Goal: Information Seeking & Learning: Find specific fact

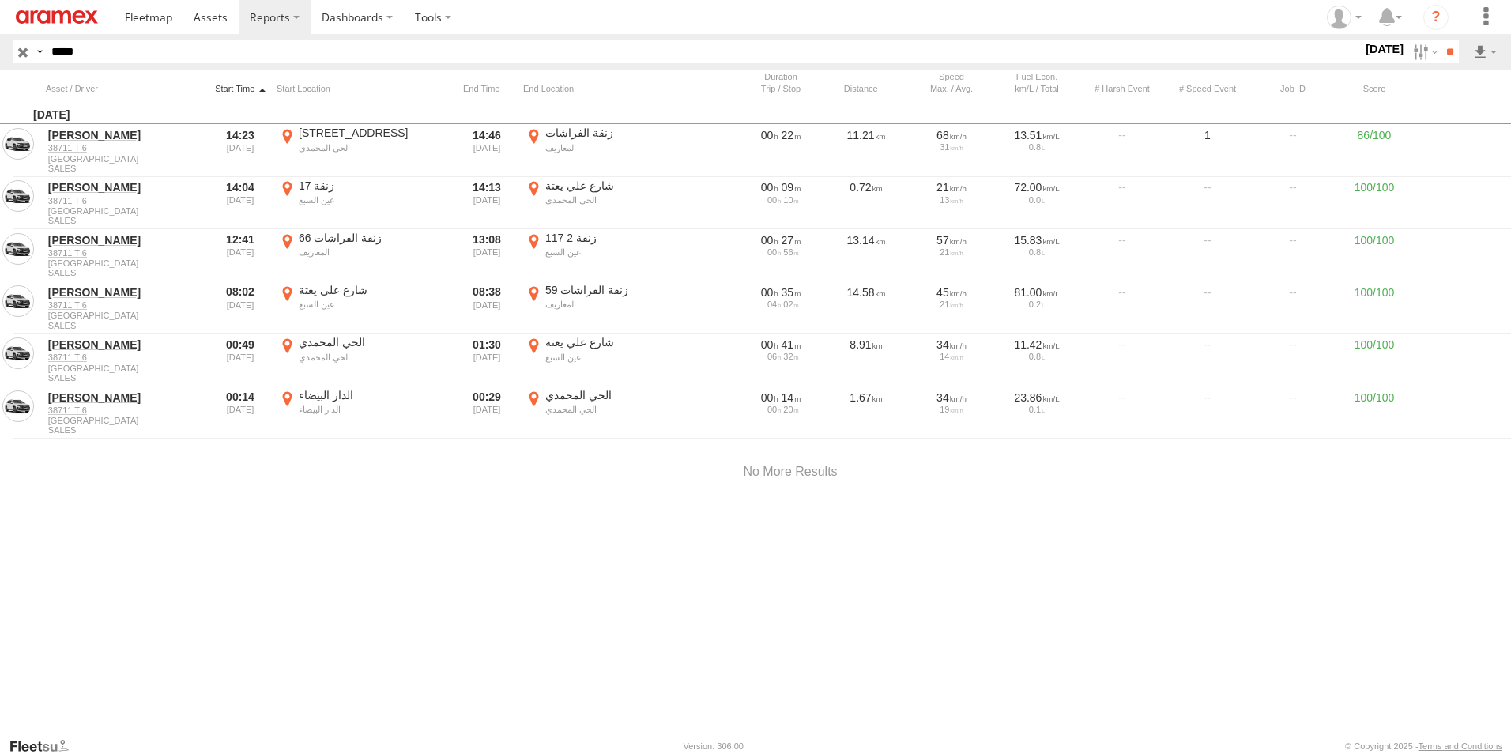
click at [227, 88] on div at bounding box center [240, 88] width 60 height 11
click at [24, 47] on input "button" at bounding box center [23, 51] width 21 height 23
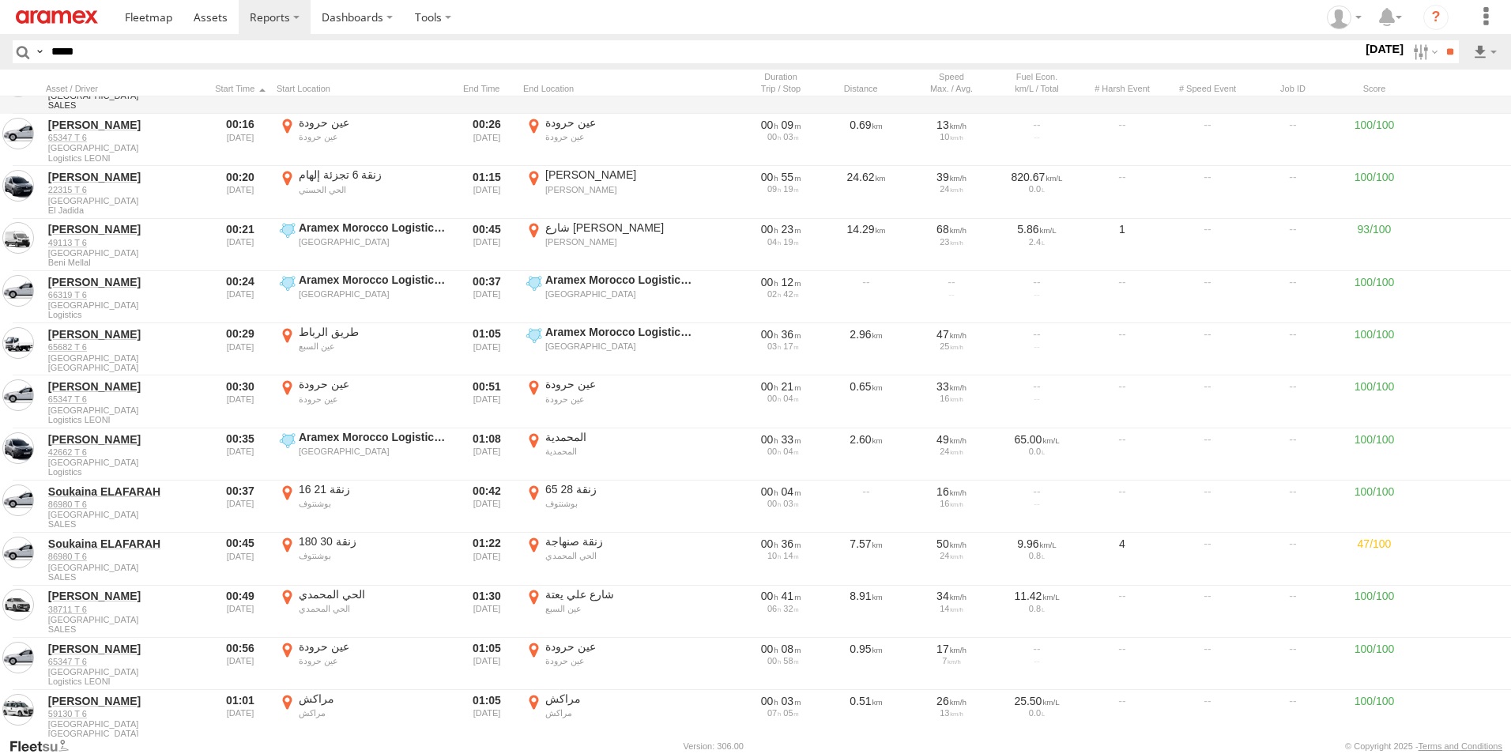
scroll to position [237, 0]
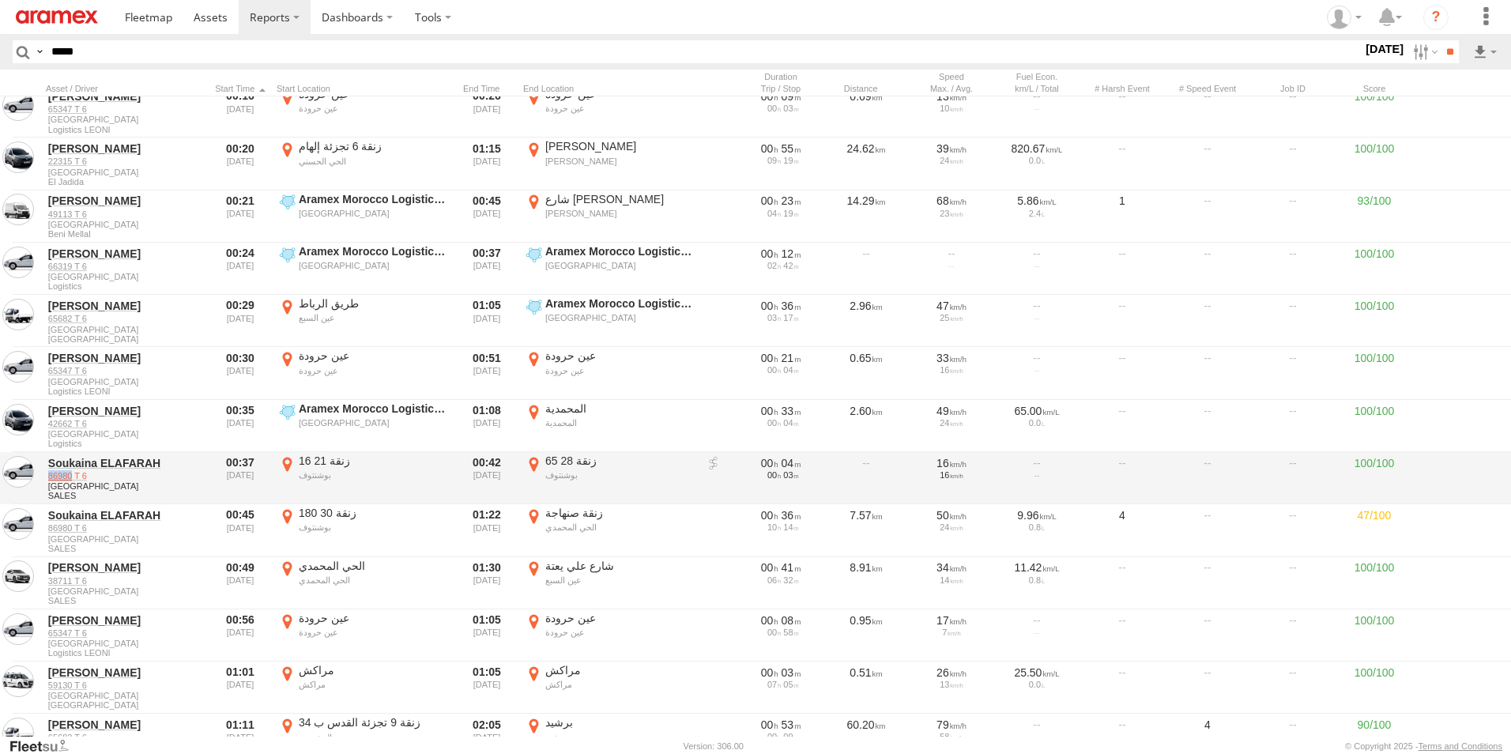
drag, startPoint x: 47, startPoint y: 477, endPoint x: 72, endPoint y: 479, distance: 25.3
click at [72, 479] on div "Soukaina ELAFARAH 86980 T 6 Morocco SALES" at bounding box center [125, 478] width 158 height 49
drag, startPoint x: 72, startPoint y: 479, endPoint x: 64, endPoint y: 474, distance: 9.2
copy link "86980"
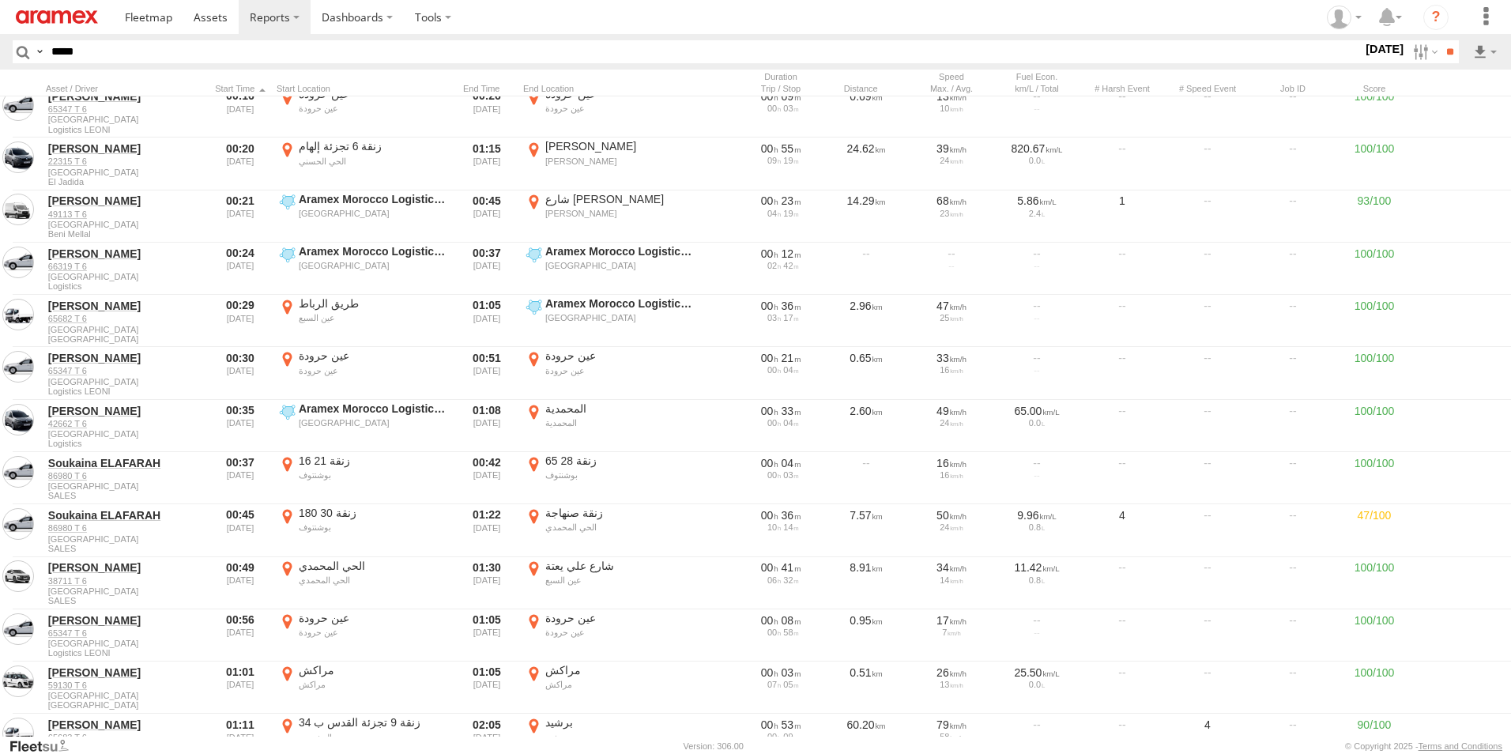
click at [158, 58] on input "*****" at bounding box center [703, 51] width 1317 height 23
paste input "text"
type input "*****"
click at [1441, 47] on input "**" at bounding box center [1450, 51] width 18 height 23
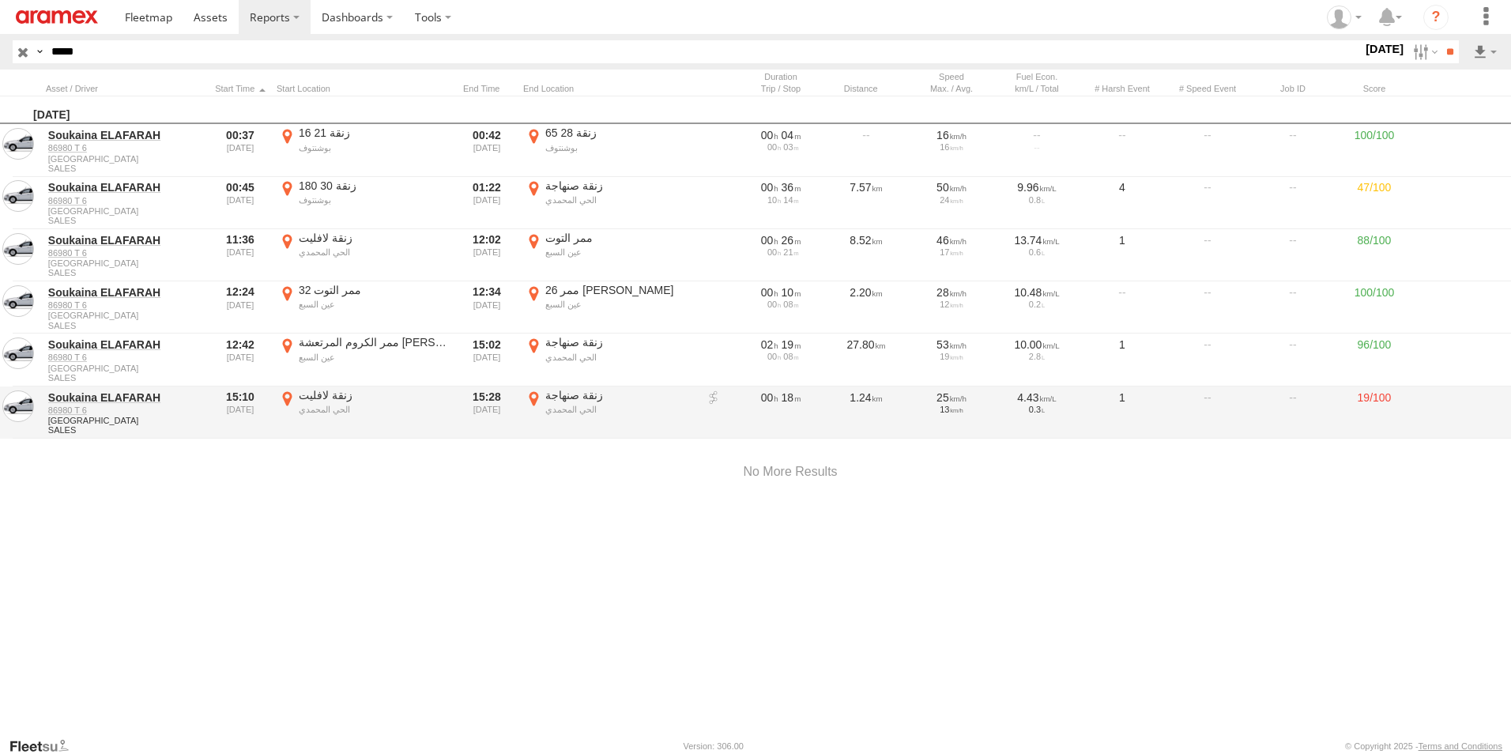
click at [535, 398] on label "زنقة صنهاجة الحي المحمدي 33.59045 -7.5775" at bounding box center [610, 412] width 174 height 49
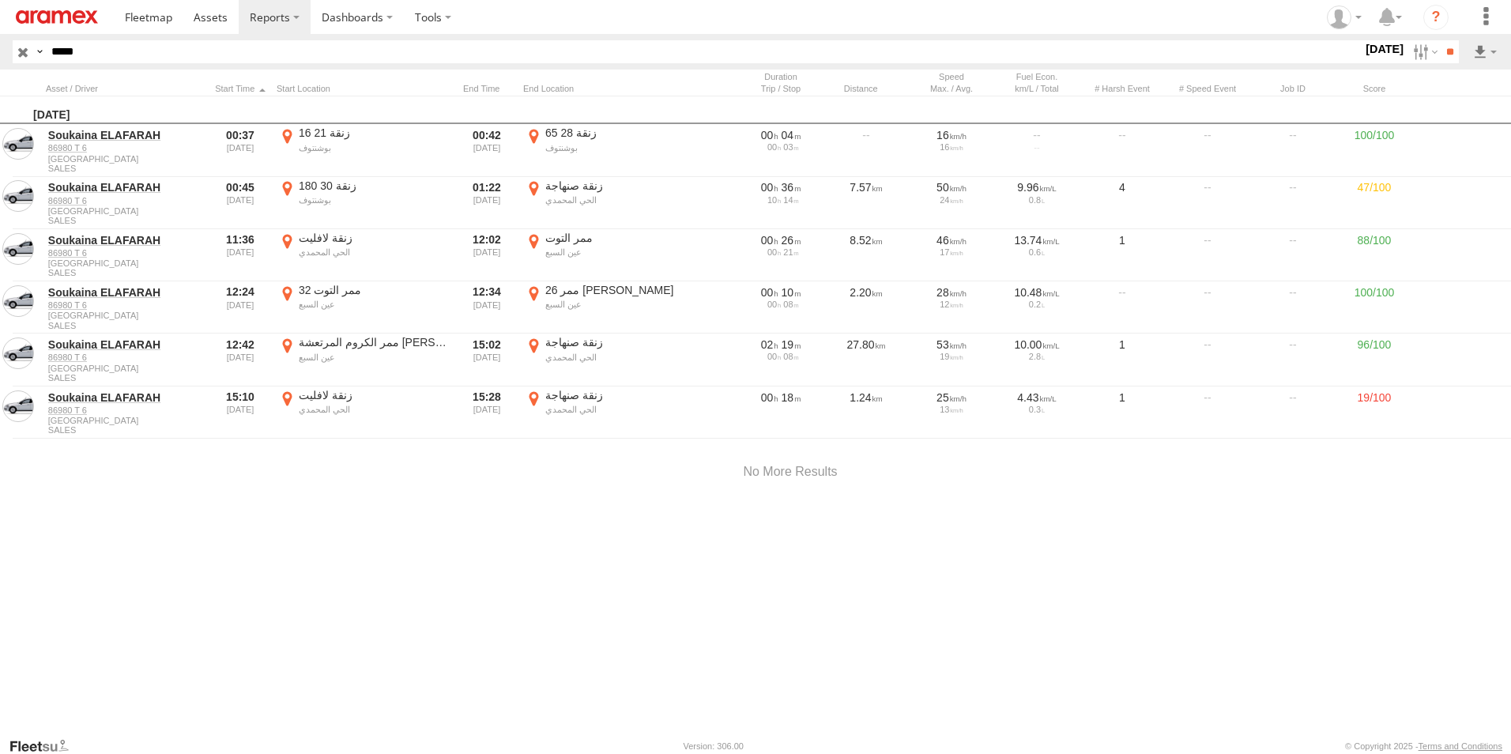
click at [0, 0] on button "Satellite" at bounding box center [0, 0] width 0 height 0
drag, startPoint x: 801, startPoint y: 428, endPoint x: 922, endPoint y: 373, distance: 132.6
click at [0, 0] on div at bounding box center [0, 0] width 0 height 0
drag, startPoint x: 721, startPoint y: 544, endPoint x: 791, endPoint y: 273, distance: 280.6
click at [0, 0] on div at bounding box center [0, 0] width 0 height 0
